Goal: Task Accomplishment & Management: Manage account settings

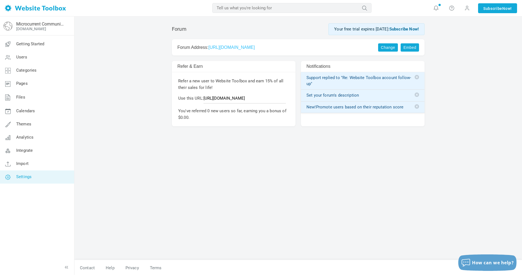
click at [19, 176] on span "Settings" at bounding box center [23, 176] width 15 height 5
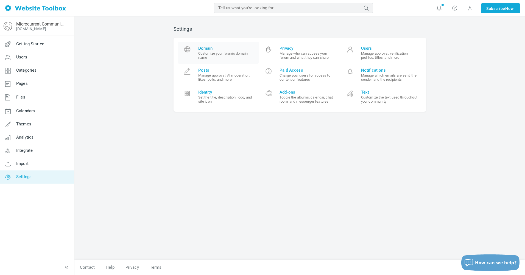
click at [206, 48] on span "Domain" at bounding box center [226, 48] width 57 height 5
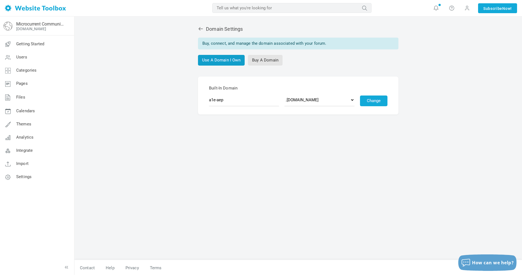
click at [226, 61] on link "Use A Domain I Own" at bounding box center [221, 60] width 47 height 11
